Goal: Task Accomplishment & Management: Manage account settings

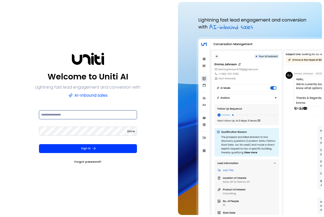
drag, startPoint x: 58, startPoint y: 115, endPoint x: 59, endPoint y: 117, distance: 2.7
click at [58, 115] on input at bounding box center [88, 114] width 98 height 9
type input "**********"
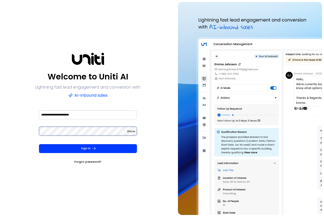
click at [39, 144] on button "Sign In" at bounding box center [88, 148] width 98 height 9
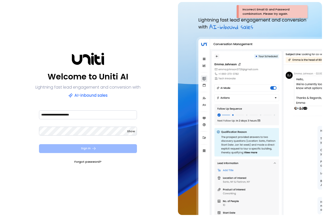
click at [87, 147] on button "Sign In" at bounding box center [88, 148] width 98 height 9
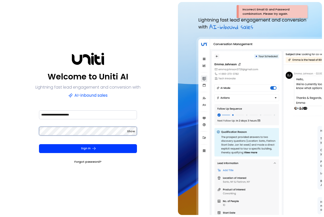
click at [32, 135] on div "**********" at bounding box center [88, 108] width 172 height 213
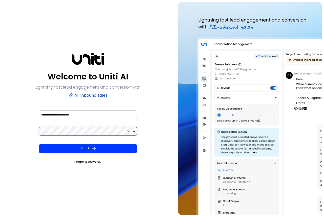
click at [39, 144] on button "Sign In" at bounding box center [88, 148] width 98 height 9
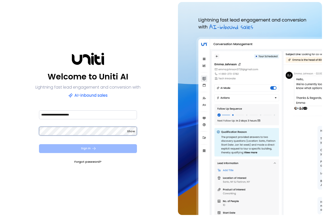
click at [22, 140] on div "**********" at bounding box center [88, 108] width 172 height 213
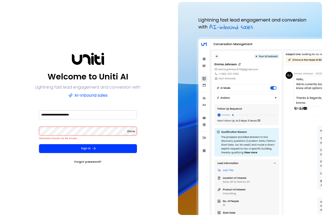
click at [85, 162] on link "Forgot password?" at bounding box center [87, 161] width 27 height 5
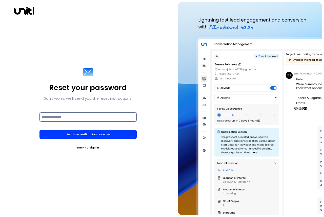
drag, startPoint x: 56, startPoint y: 116, endPoint x: 64, endPoint y: 121, distance: 9.5
click at [57, 116] on input at bounding box center [88, 116] width 97 height 9
type input "**********"
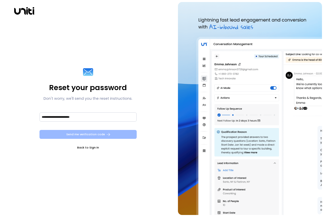
click at [102, 134] on button "Send me verification code" at bounding box center [88, 134] width 97 height 9
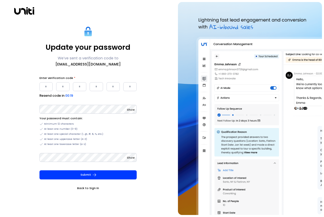
click at [45, 87] on input "Please enter OTP character 1" at bounding box center [46, 86] width 13 height 9
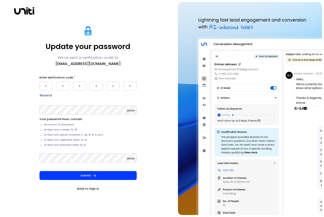
click at [47, 86] on input "Please enter OTP character 1" at bounding box center [46, 85] width 13 height 9
drag, startPoint x: 45, startPoint y: 86, endPoint x: 52, endPoint y: 86, distance: 7.4
click at [52, 86] on input "Please enter OTP character 1" at bounding box center [46, 85] width 13 height 9
type input "*"
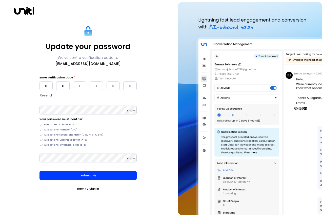
type input "*"
click at [40, 171] on button "Submit" at bounding box center [88, 175] width 97 height 9
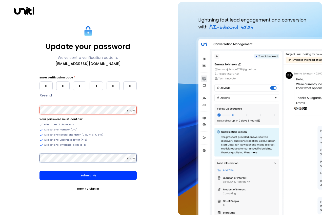
click at [40, 171] on button "Submit" at bounding box center [88, 175] width 97 height 9
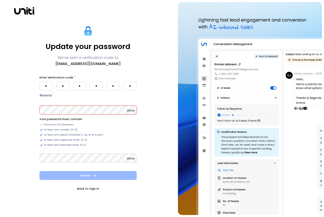
click at [83, 175] on button "Submit" at bounding box center [88, 175] width 97 height 9
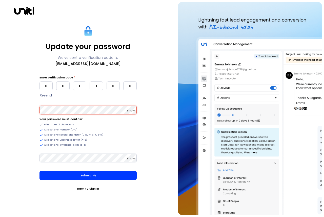
click at [131, 110] on span "Show" at bounding box center [131, 110] width 8 height 4
click at [130, 159] on span "Show" at bounding box center [131, 158] width 8 height 4
click at [79, 176] on button "Submit" at bounding box center [88, 175] width 97 height 9
click at [87, 187] on link "Back to Sign In" at bounding box center [88, 188] width 97 height 5
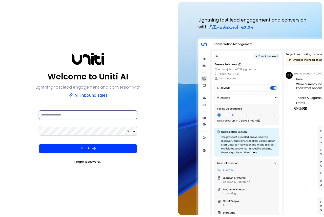
drag, startPoint x: 59, startPoint y: 115, endPoint x: 62, endPoint y: 119, distance: 5.2
click at [59, 115] on input at bounding box center [88, 114] width 98 height 9
type input "**********"
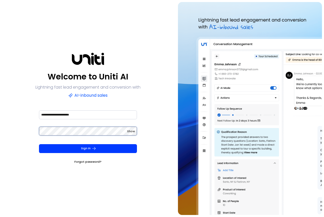
click at [39, 144] on button "Sign In" at bounding box center [88, 148] width 98 height 9
click at [127, 130] on div "Show" at bounding box center [88, 130] width 98 height 9
click at [133, 132] on span "Show" at bounding box center [131, 131] width 8 height 4
click at [39, 144] on button "Sign In" at bounding box center [88, 148] width 98 height 9
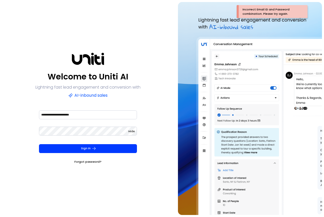
click at [83, 165] on div "**********" at bounding box center [88, 108] width 172 height 213
click at [86, 161] on link "Forgot password?" at bounding box center [87, 161] width 27 height 5
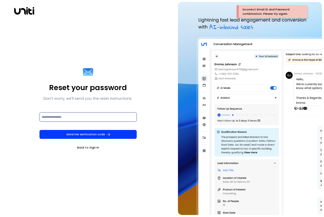
click at [63, 117] on input at bounding box center [88, 116] width 97 height 9
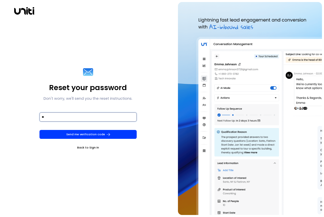
type input "**********"
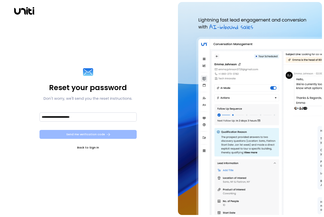
click at [81, 135] on button "Send me verification code" at bounding box center [88, 134] width 97 height 9
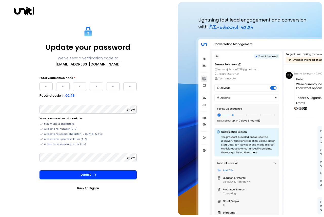
click at [44, 88] on input "Please enter OTP character 1" at bounding box center [46, 86] width 13 height 9
type input "*"
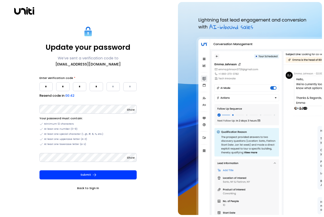
type input "*"
click at [40, 170] on button "Submit" at bounding box center [88, 174] width 97 height 9
click at [30, 108] on div "Update your password We’ve sent a verification code to [EMAIL_ADDRESS][DOMAIN_N…" at bounding box center [88, 108] width 172 height 213
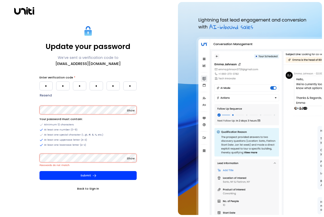
click at [131, 111] on span "Show" at bounding box center [131, 110] width 8 height 4
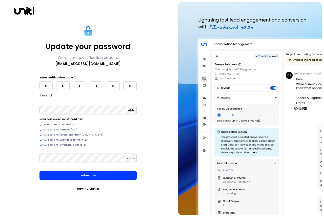
click at [134, 159] on span "Show" at bounding box center [131, 158] width 8 height 4
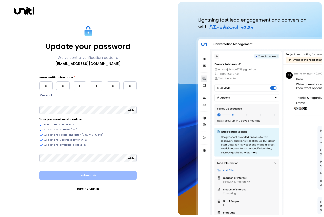
click at [83, 173] on button "Submit" at bounding box center [88, 175] width 97 height 9
click at [80, 177] on button "Submit" at bounding box center [88, 175] width 97 height 9
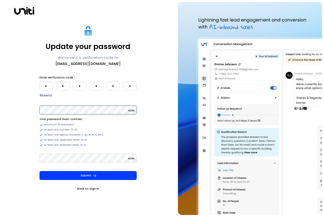
click at [27, 109] on div "Update your password We’ve sent a verification code to [EMAIL_ADDRESS][DOMAIN_N…" at bounding box center [88, 108] width 172 height 213
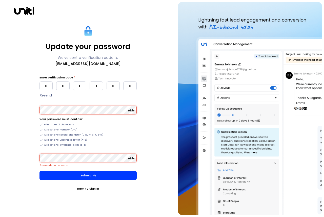
click at [10, 169] on div "Update your password We’ve sent a verification code to [EMAIL_ADDRESS][DOMAIN_N…" at bounding box center [88, 108] width 172 height 213
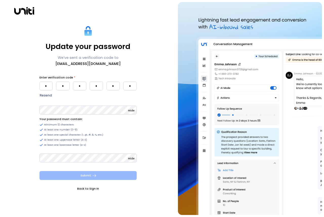
click at [95, 175] on icon "submit" at bounding box center [95, 175] width 4 height 3
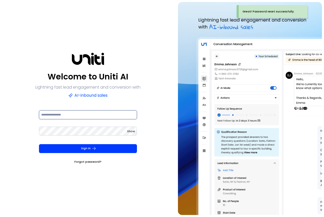
drag, startPoint x: 63, startPoint y: 116, endPoint x: 65, endPoint y: 119, distance: 4.1
click at [63, 116] on input at bounding box center [88, 114] width 98 height 9
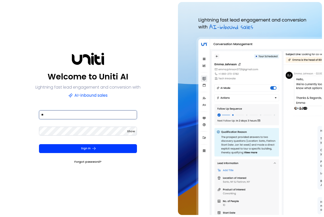
type input "**********"
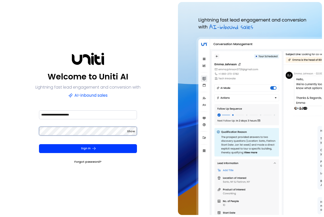
click at [39, 144] on button "Sign In" at bounding box center [88, 148] width 98 height 9
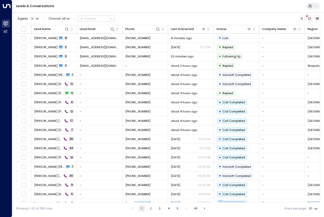
scroll to position [16, 0]
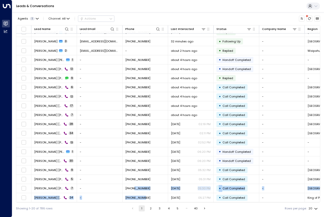
drag, startPoint x: 133, startPoint y: 202, endPoint x: 142, endPoint y: 201, distance: 9.7
click at [142, 201] on div "Lead Name Lead Email Phone Last Interacted Status Company Name Region Product #…" at bounding box center [168, 113] width 305 height 177
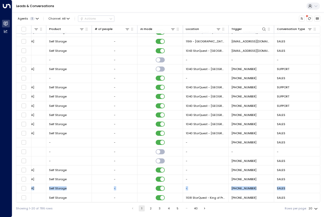
scroll to position [16, 306]
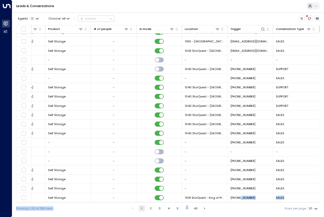
drag, startPoint x: 239, startPoint y: 202, endPoint x: 230, endPoint y: 204, distance: 8.8
click at [230, 204] on div "Agents 1 Channel: All Actions Lead Name Lead Email Phone Last Interacted Status…" at bounding box center [168, 113] width 305 height 202
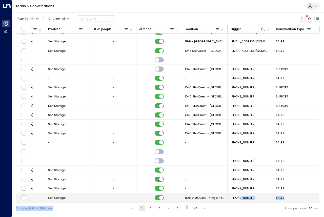
click at [263, 197] on td "[PHONE_NUMBER]" at bounding box center [251, 197] width 46 height 9
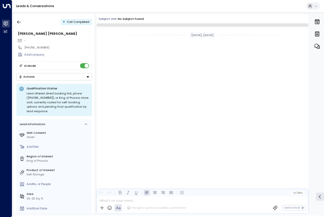
scroll to position [1079, 0]
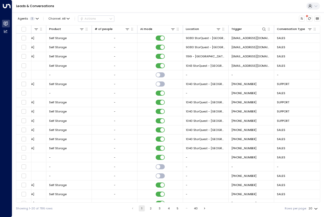
scroll to position [0, 306]
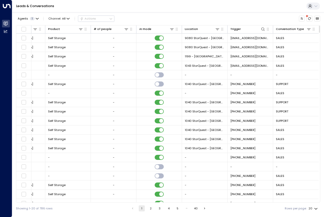
drag, startPoint x: 116, startPoint y: 202, endPoint x: 183, endPoint y: 202, distance: 67.1
click at [183, 202] on div "Lead Name Lead Email Phone Last Interacted Status Company Name Region Product #…" at bounding box center [168, 113] width 305 height 177
